Goal: Information Seeking & Learning: Learn about a topic

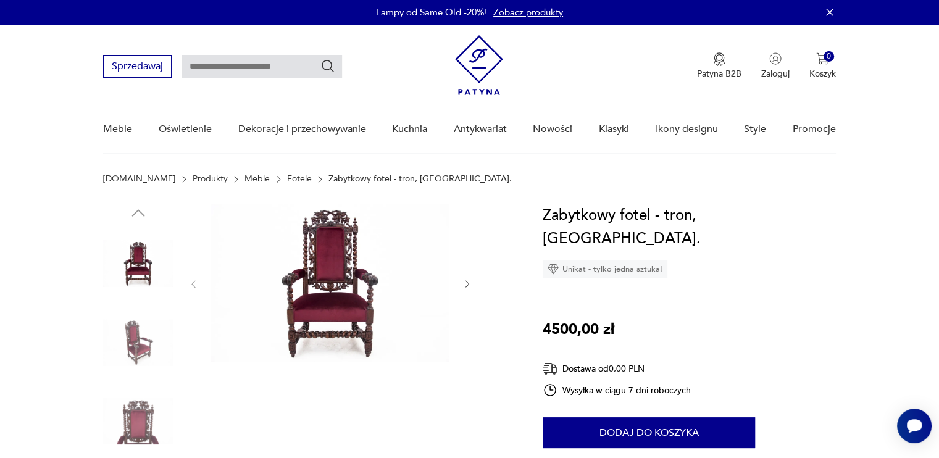
click at [343, 280] on img at bounding box center [330, 283] width 238 height 159
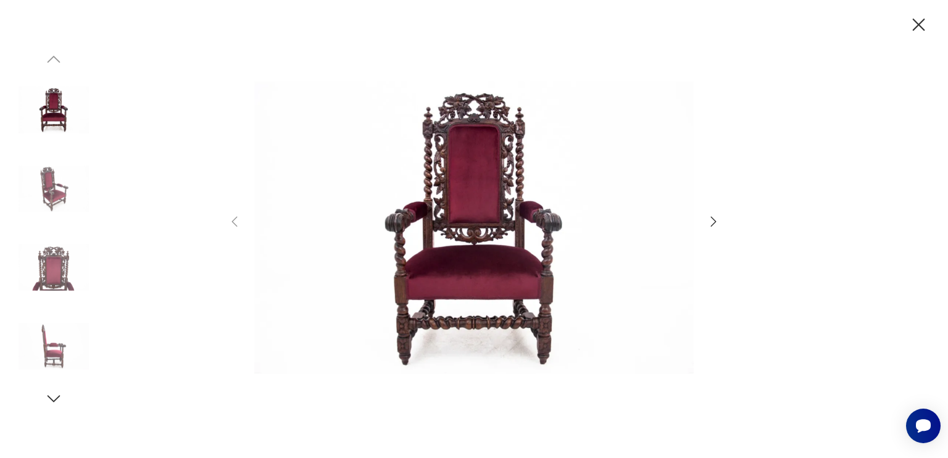
click at [926, 27] on icon "button" at bounding box center [919, 25] width 22 height 22
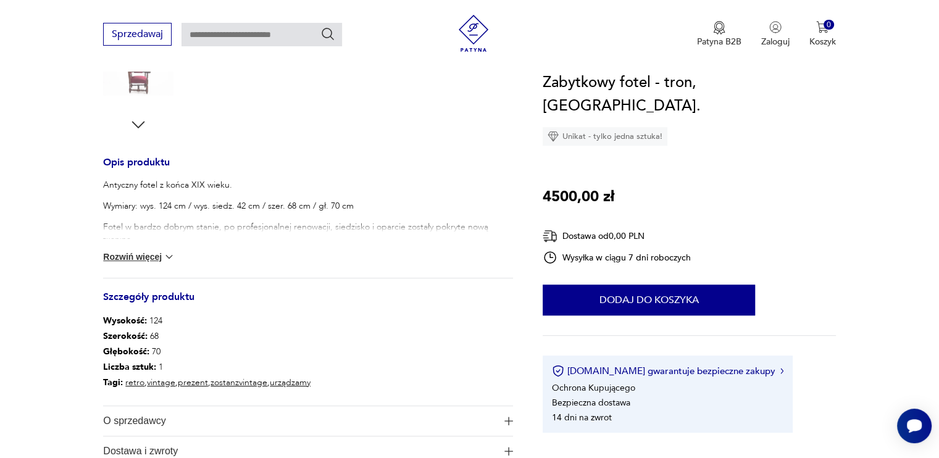
scroll to position [432, 0]
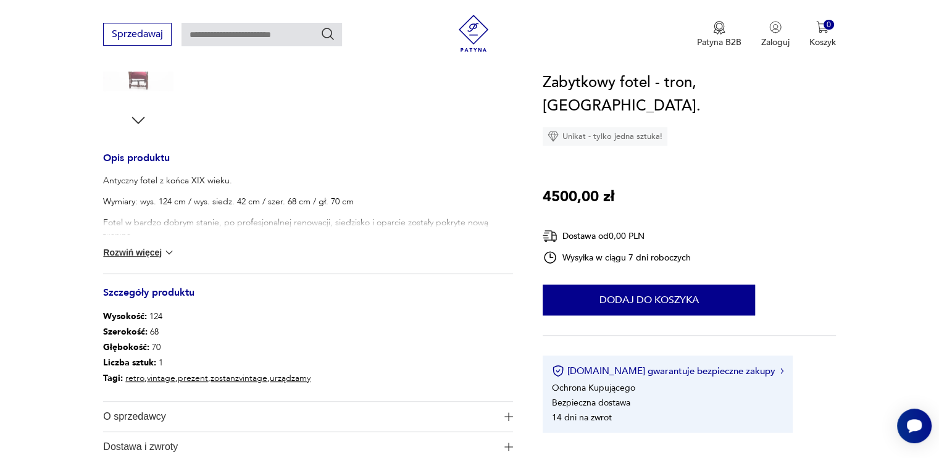
click at [156, 249] on button "Rozwiń więcej" at bounding box center [139, 252] width 72 height 12
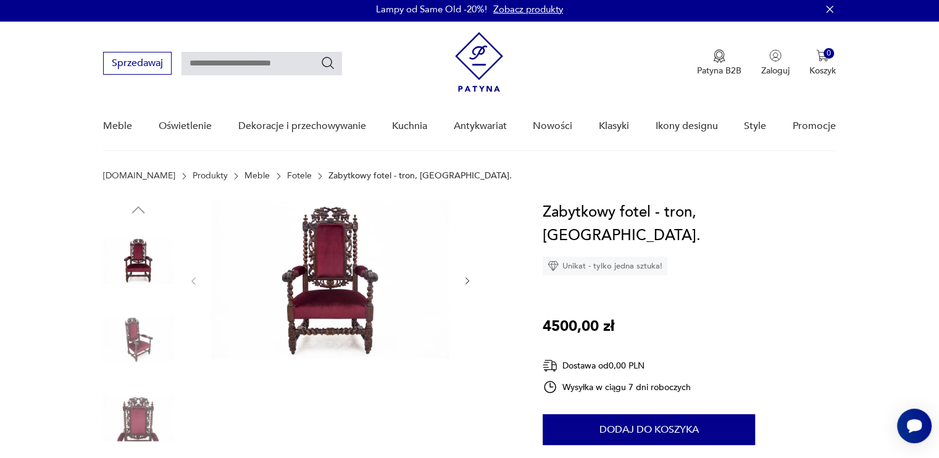
scroll to position [0, 0]
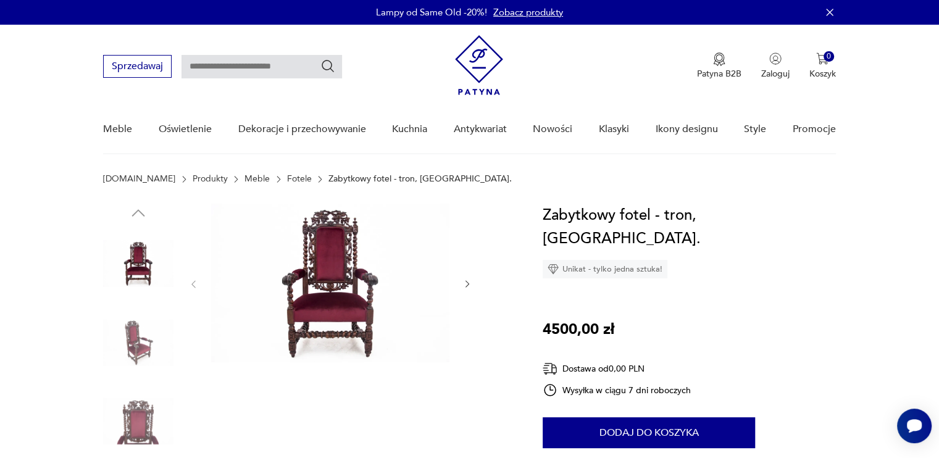
click at [343, 286] on img at bounding box center [330, 283] width 238 height 159
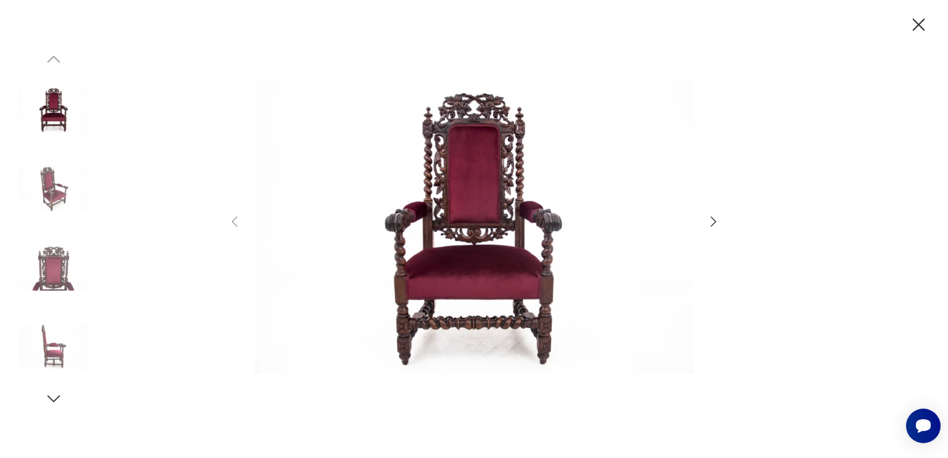
click at [922, 24] on icon "button" at bounding box center [919, 25] width 22 height 22
